Goal: Task Accomplishment & Management: Complete application form

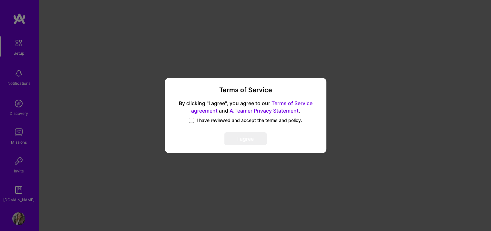
click at [191, 122] on span at bounding box center [191, 120] width 5 height 5
click at [0, 0] on input "I have reviewed and accept the terms and policy." at bounding box center [0, 0] width 0 height 0
click at [253, 138] on button "I agree" at bounding box center [245, 138] width 42 height 13
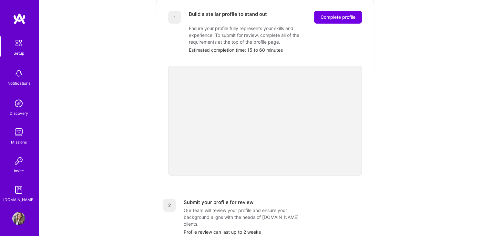
scroll to position [93, 0]
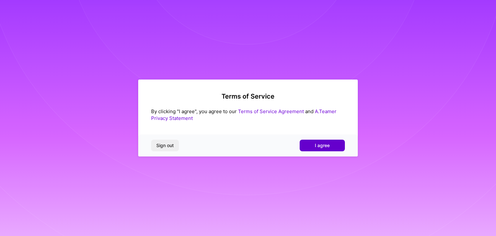
click at [321, 146] on span "I agree" at bounding box center [322, 145] width 15 height 6
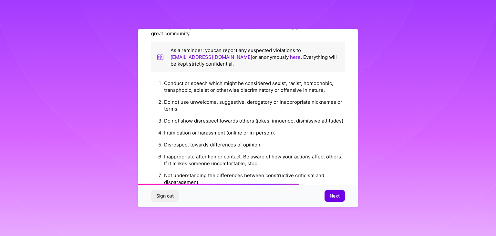
scroll to position [512, 0]
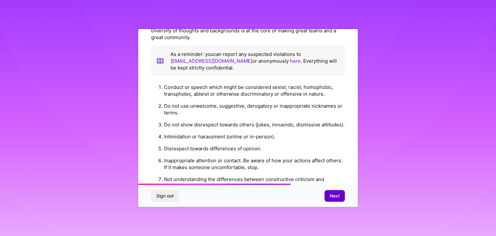
click at [338, 199] on span "Next" at bounding box center [335, 195] width 10 height 6
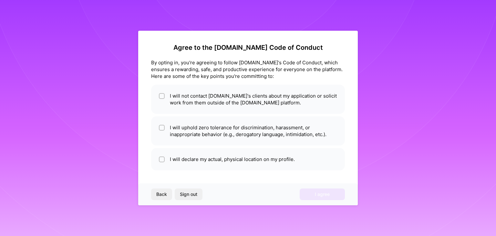
scroll to position [0, 0]
click at [162, 96] on input "checkbox" at bounding box center [162, 96] width 5 height 5
checkbox input "true"
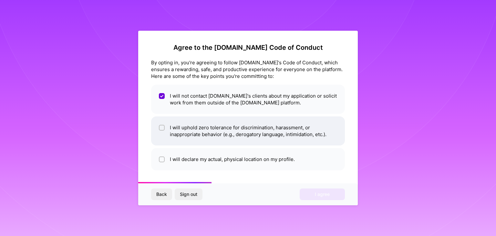
click at [161, 127] on input "checkbox" at bounding box center [162, 128] width 5 height 5
checkbox input "true"
